Goal: Check status: Check status

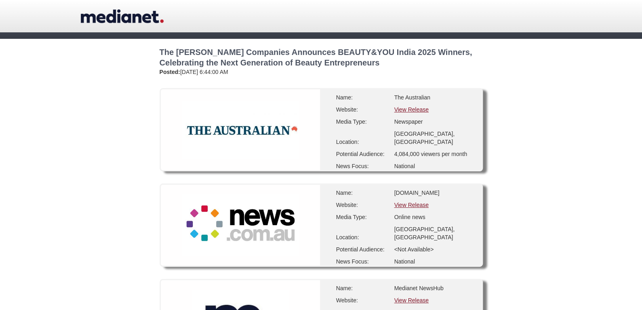
click at [408, 108] on link "View Release" at bounding box center [411, 109] width 34 height 6
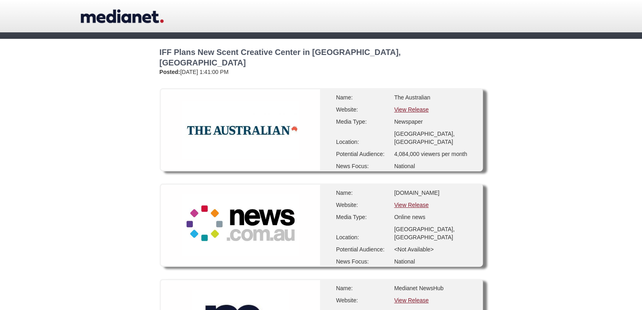
click at [409, 106] on link "View Release" at bounding box center [411, 109] width 34 height 6
